Goal: Task Accomplishment & Management: Use online tool/utility

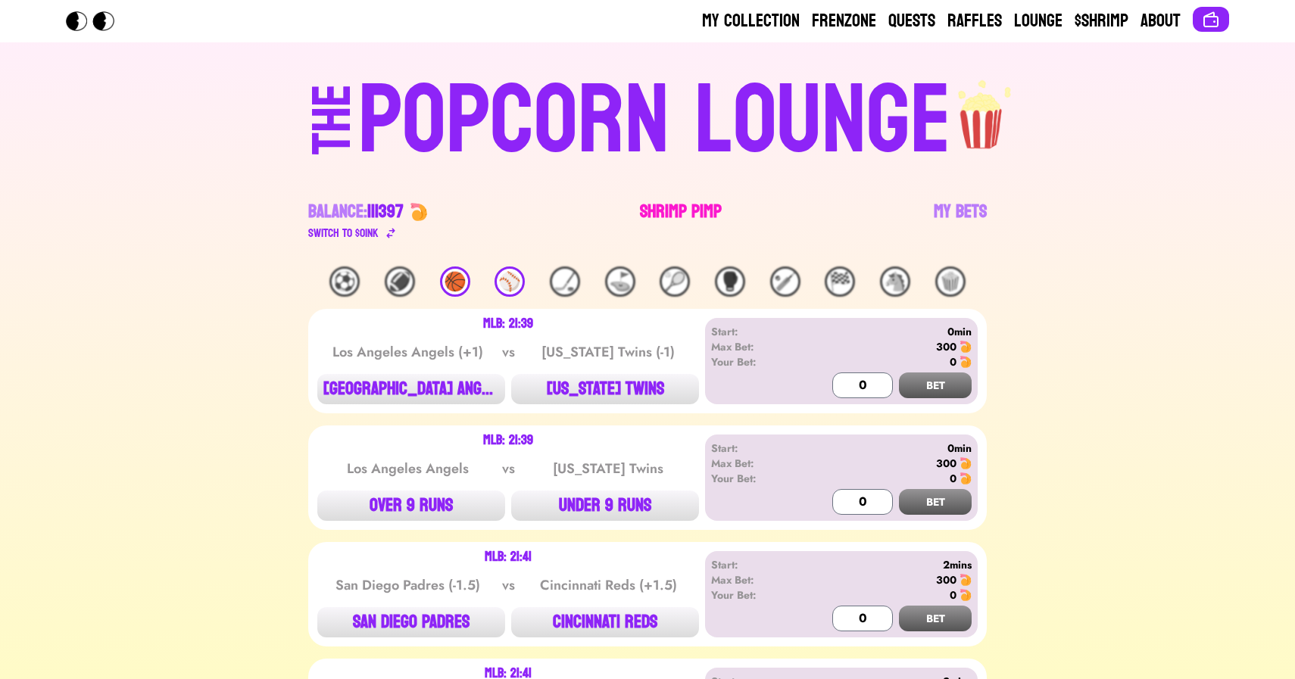
click at [678, 214] on link "Shrimp Pimp" at bounding box center [681, 221] width 82 height 42
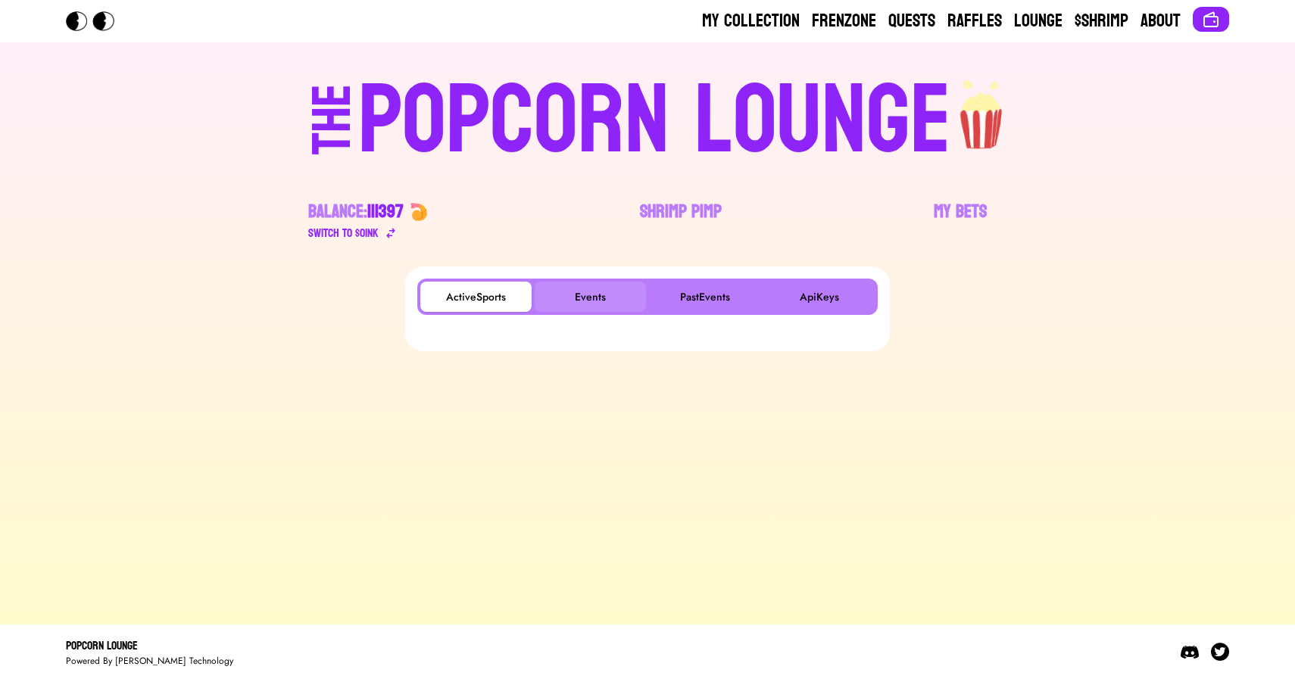
click at [583, 283] on button "Events" at bounding box center [590, 297] width 111 height 30
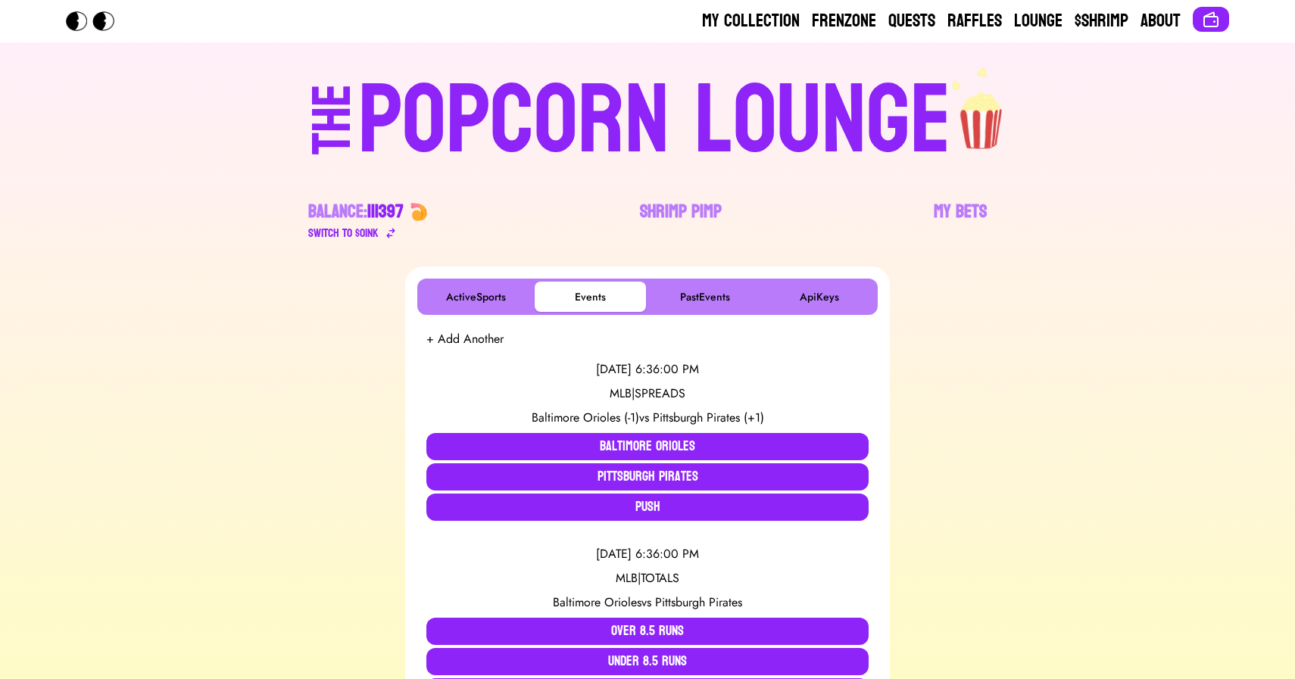
click at [457, 156] on div "POPCORN LOUNGE" at bounding box center [654, 121] width 593 height 97
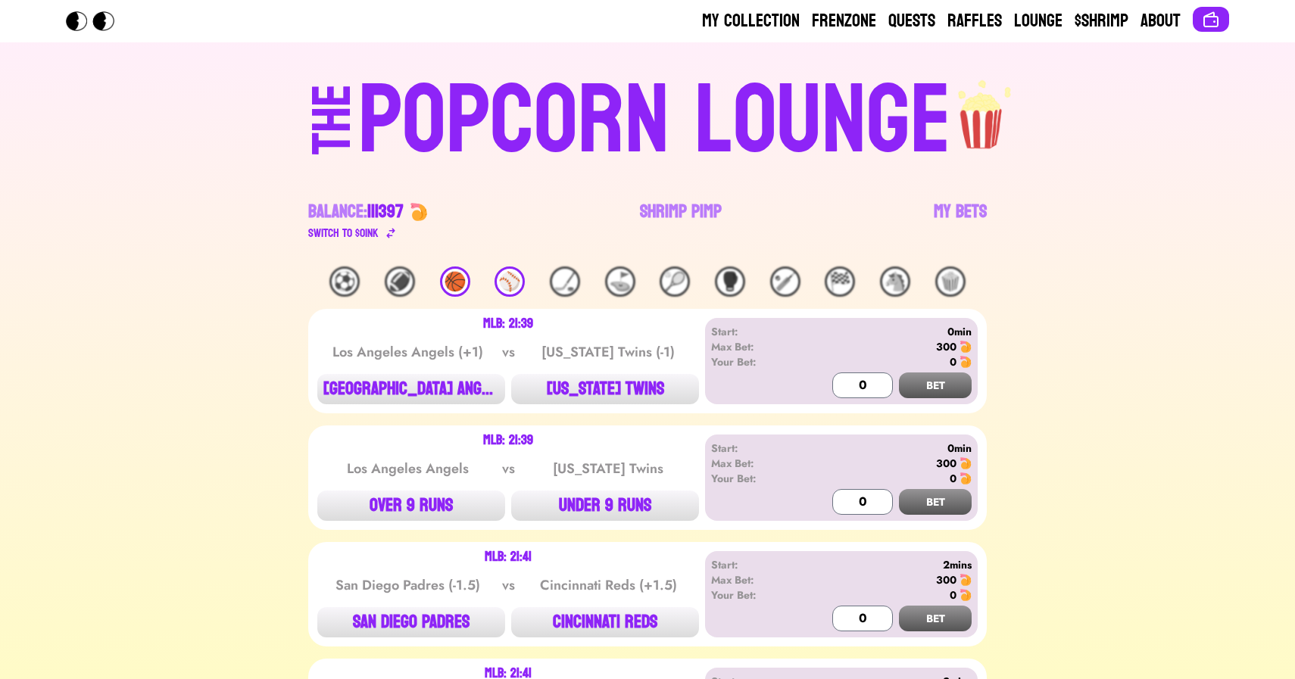
click at [451, 275] on div "🏀" at bounding box center [455, 282] width 30 height 30
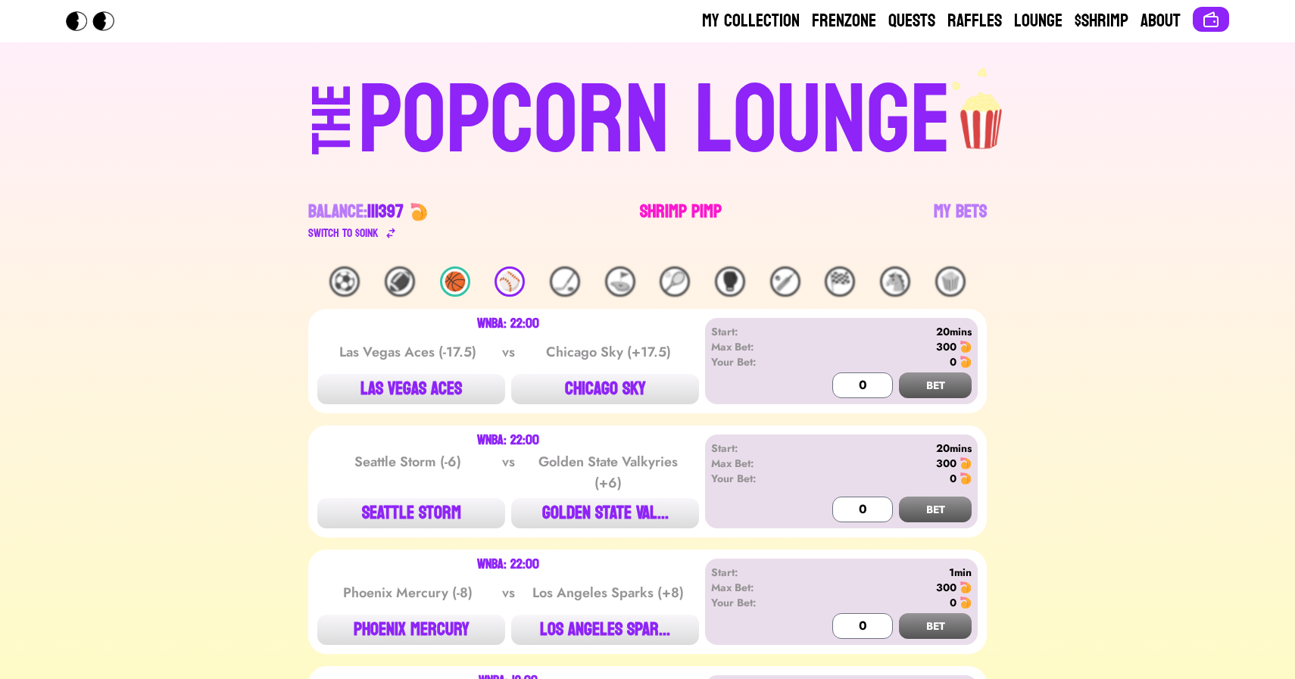
click at [682, 210] on link "Shrimp Pimp" at bounding box center [681, 221] width 82 height 42
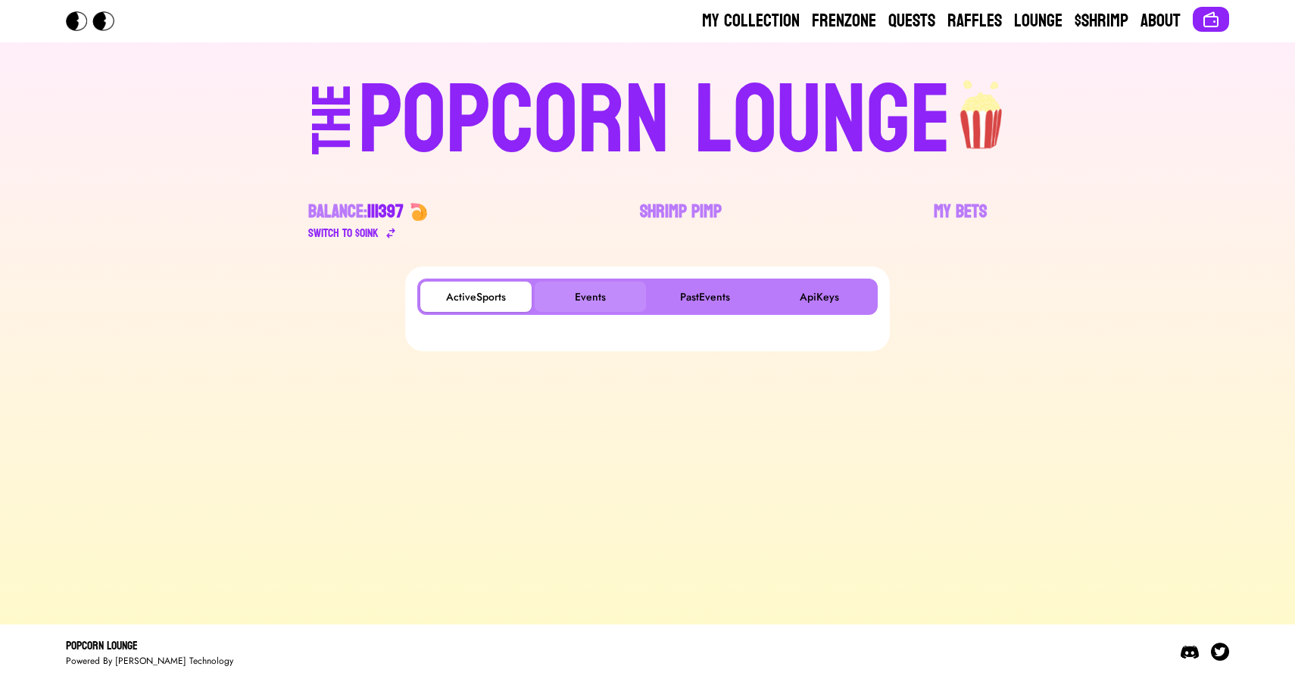
click at [589, 297] on button "Events" at bounding box center [590, 297] width 111 height 30
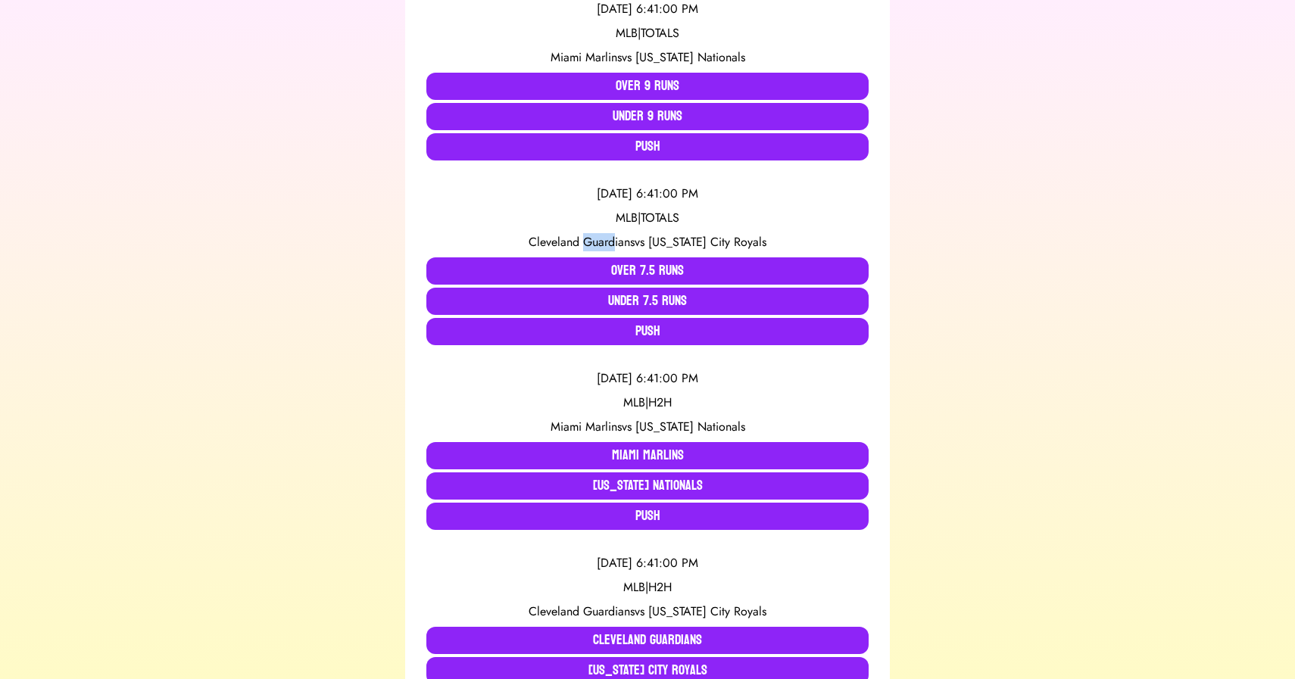
scroll to position [782, 0]
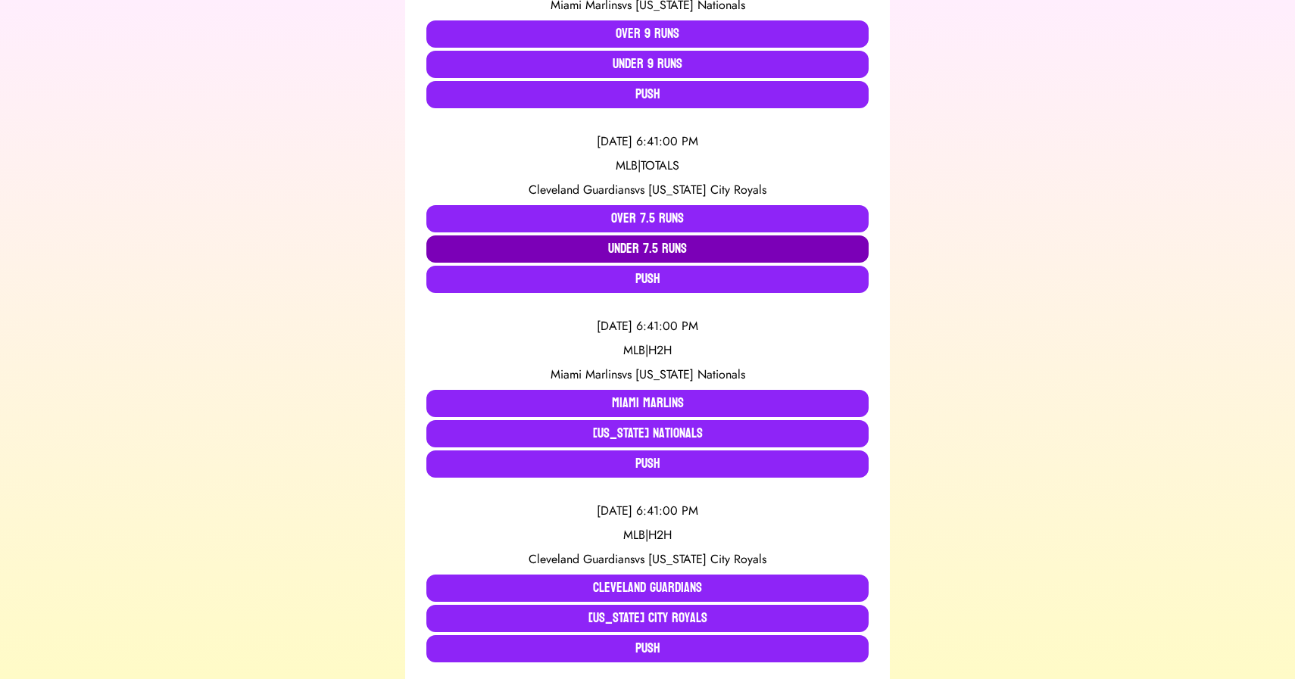
click at [501, 249] on button "Under 7.5 Runs" at bounding box center [647, 249] width 442 height 27
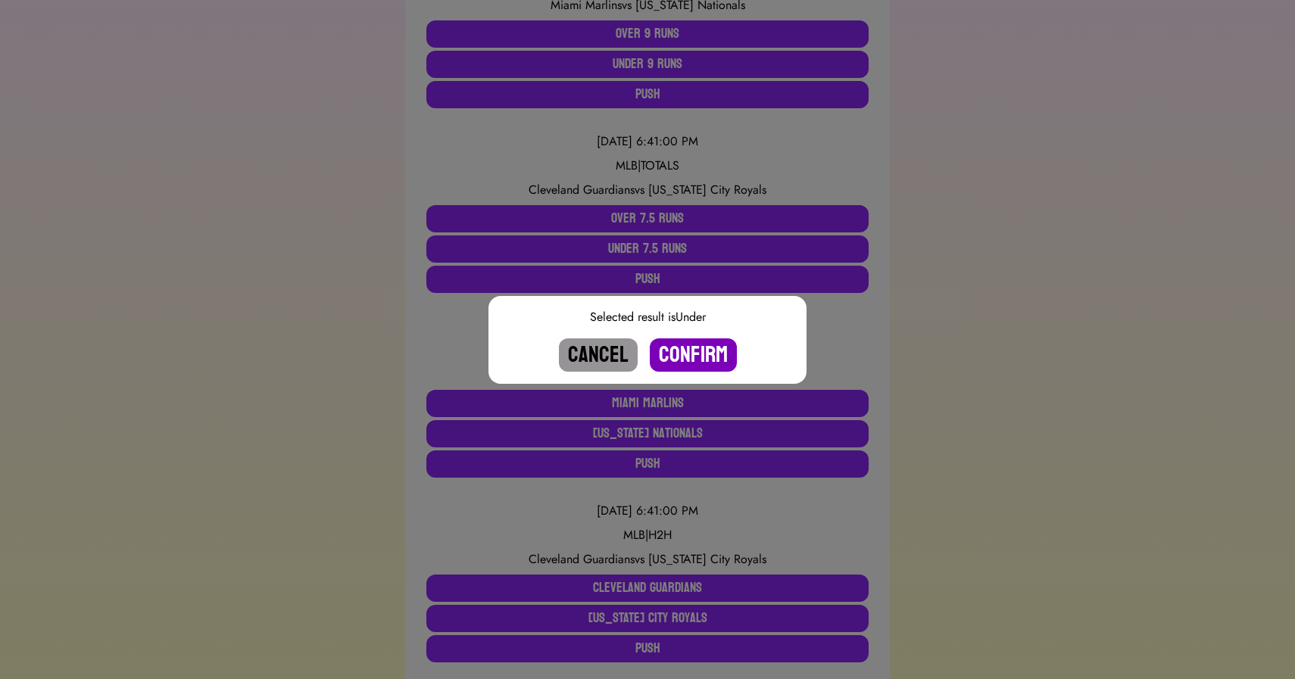
click at [682, 355] on button "Confirm" at bounding box center [693, 355] width 87 height 33
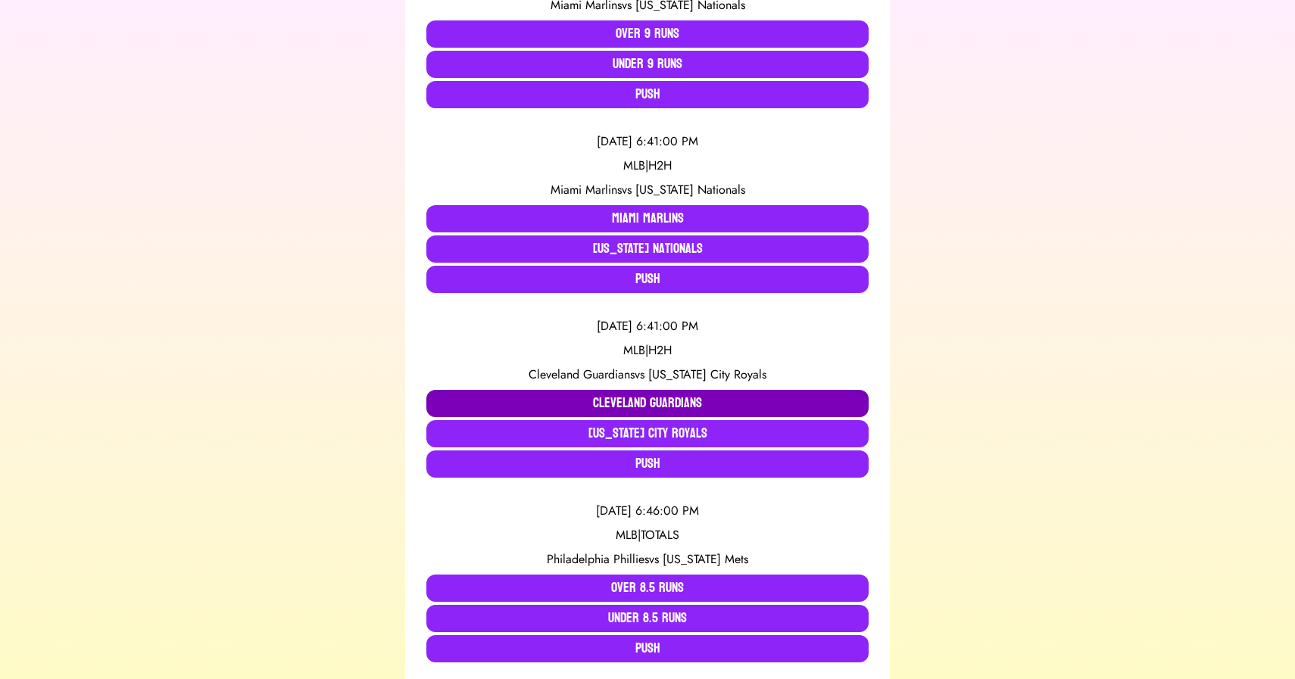
click at [556, 402] on button "Cleveland Guardians" at bounding box center [647, 403] width 442 height 27
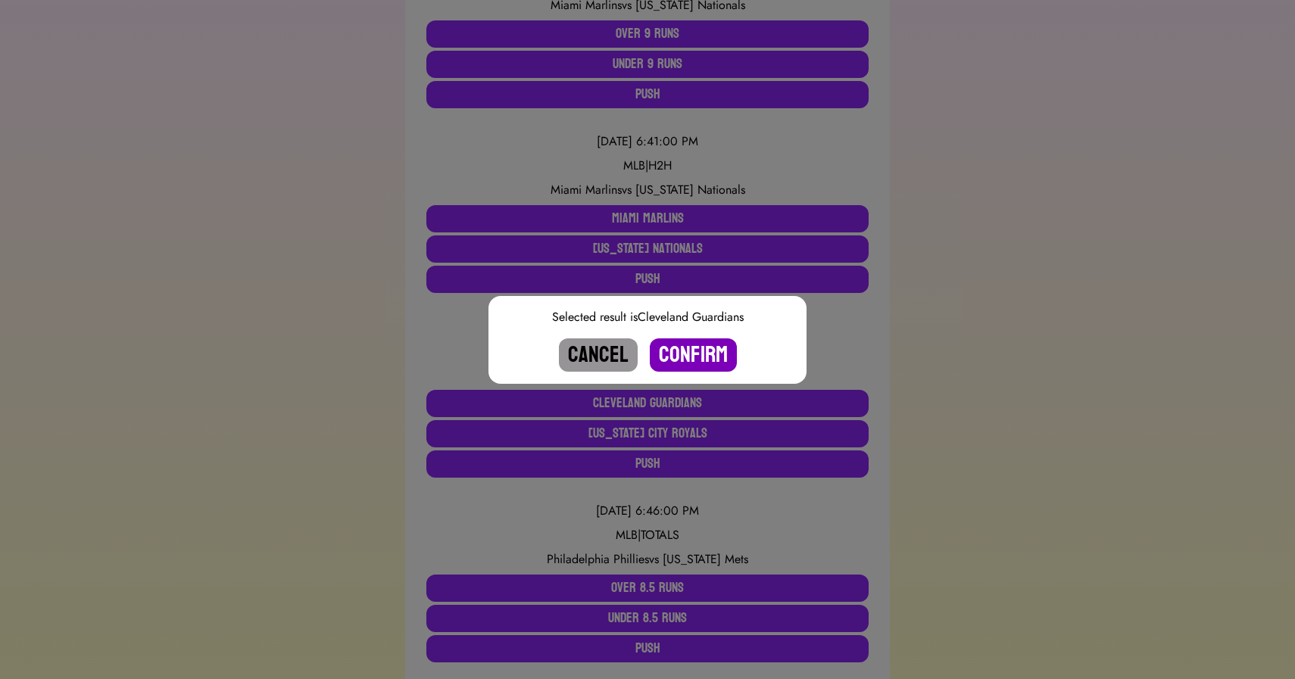
click at [697, 355] on button "Confirm" at bounding box center [693, 355] width 87 height 33
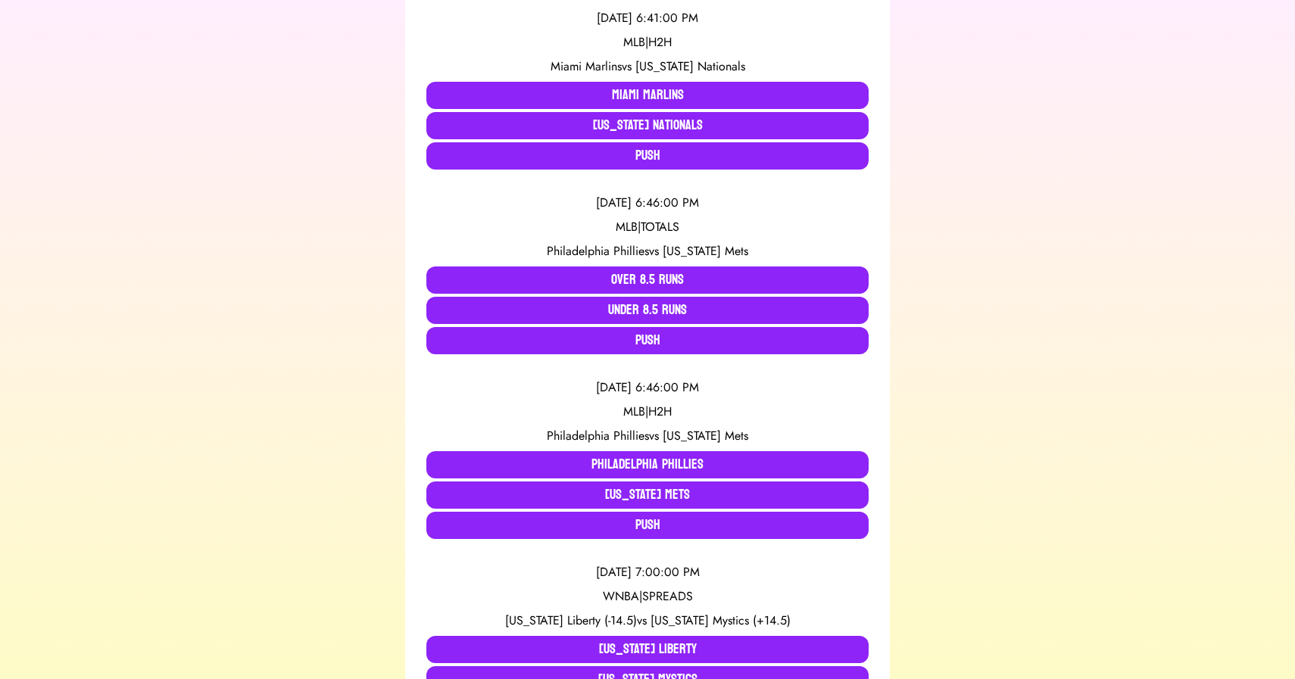
scroll to position [915, 0]
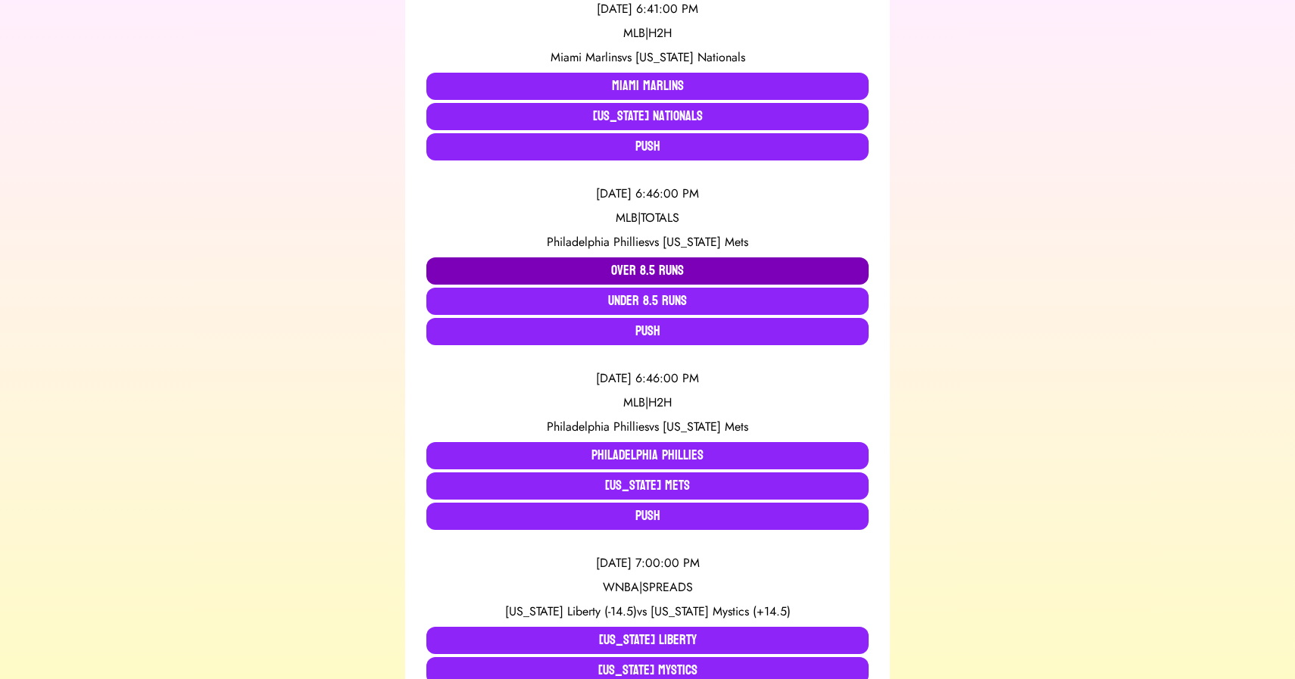
click at [495, 270] on button "Over 8.5 Runs" at bounding box center [647, 271] width 442 height 27
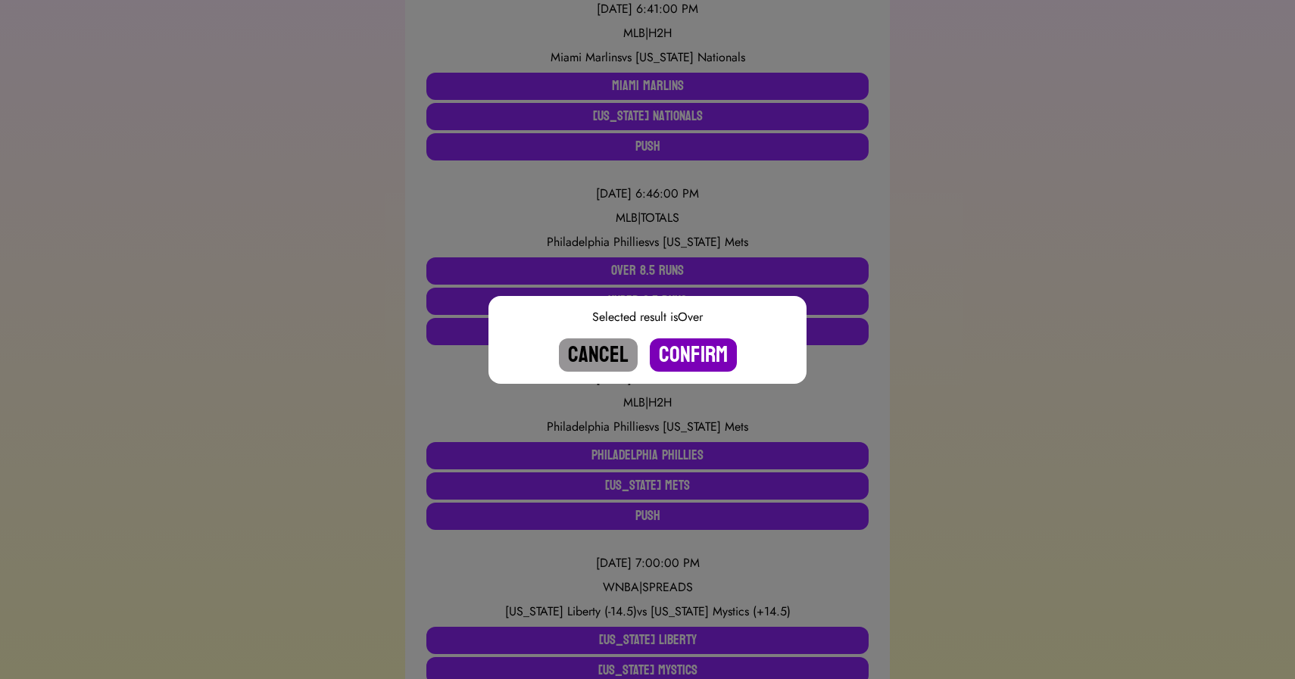
click at [693, 351] on button "Confirm" at bounding box center [693, 355] width 87 height 33
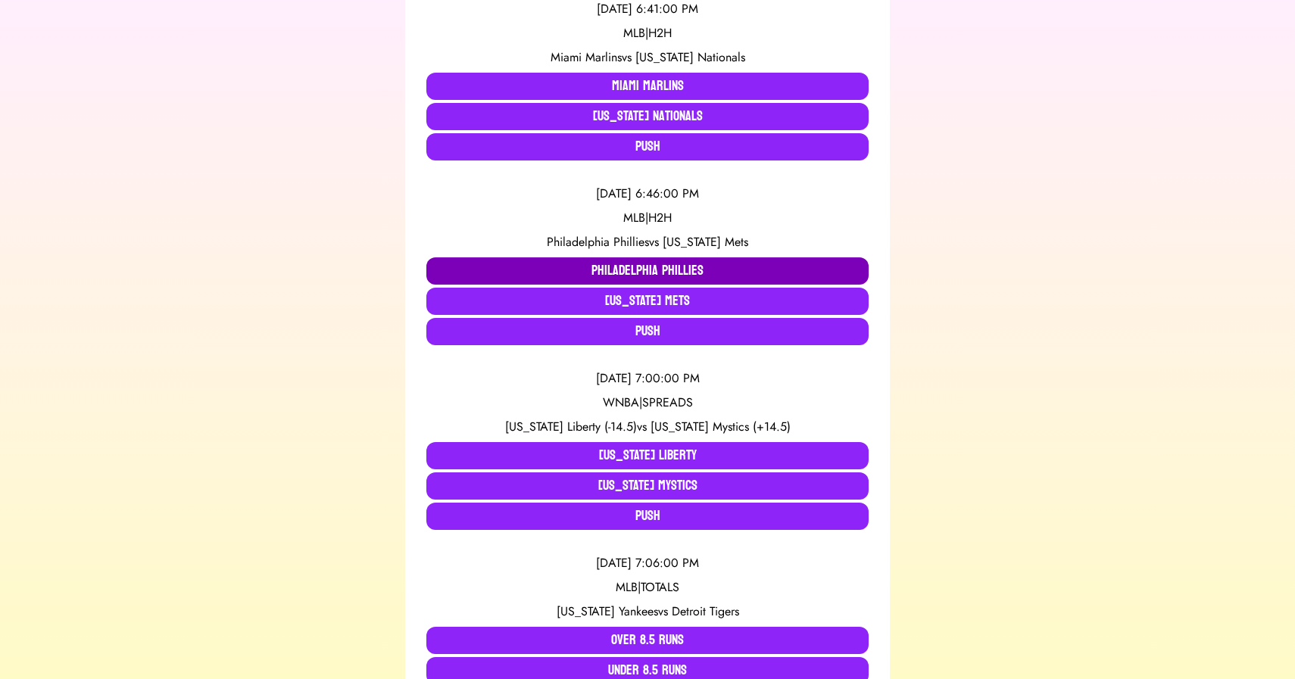
click at [611, 266] on button "Philadelphia Phillies" at bounding box center [647, 271] width 442 height 27
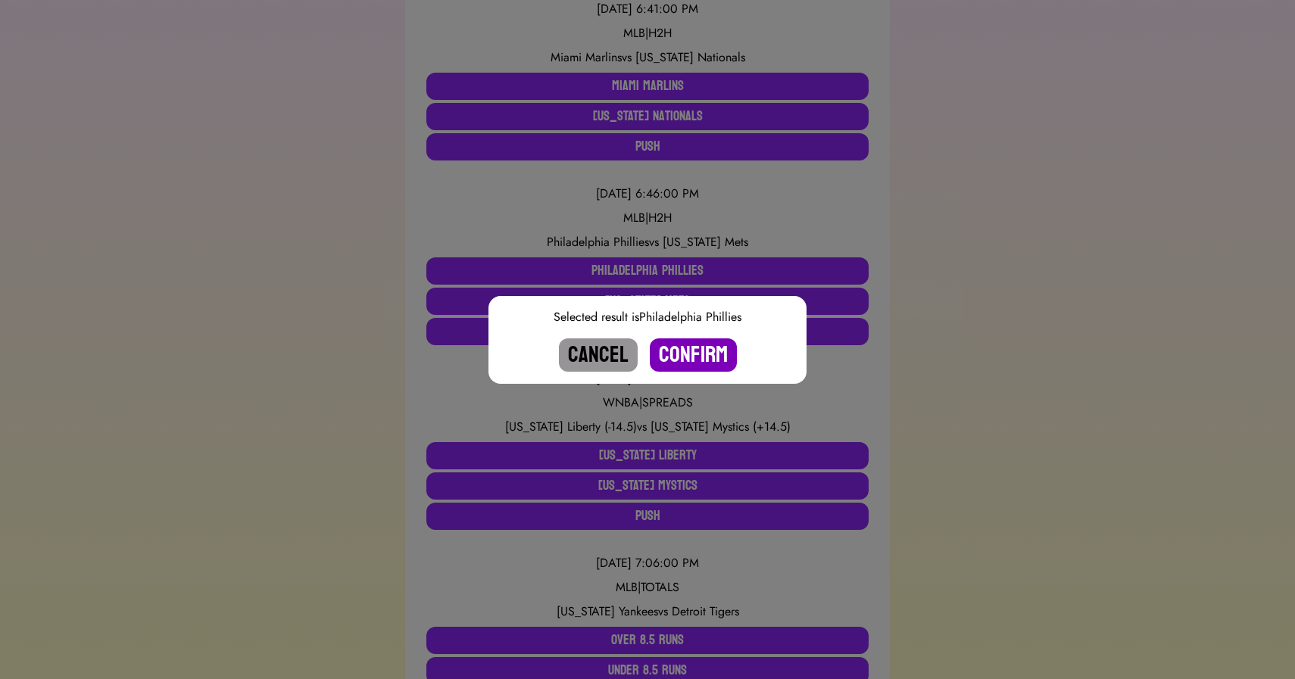
click at [692, 351] on button "Confirm" at bounding box center [693, 355] width 87 height 33
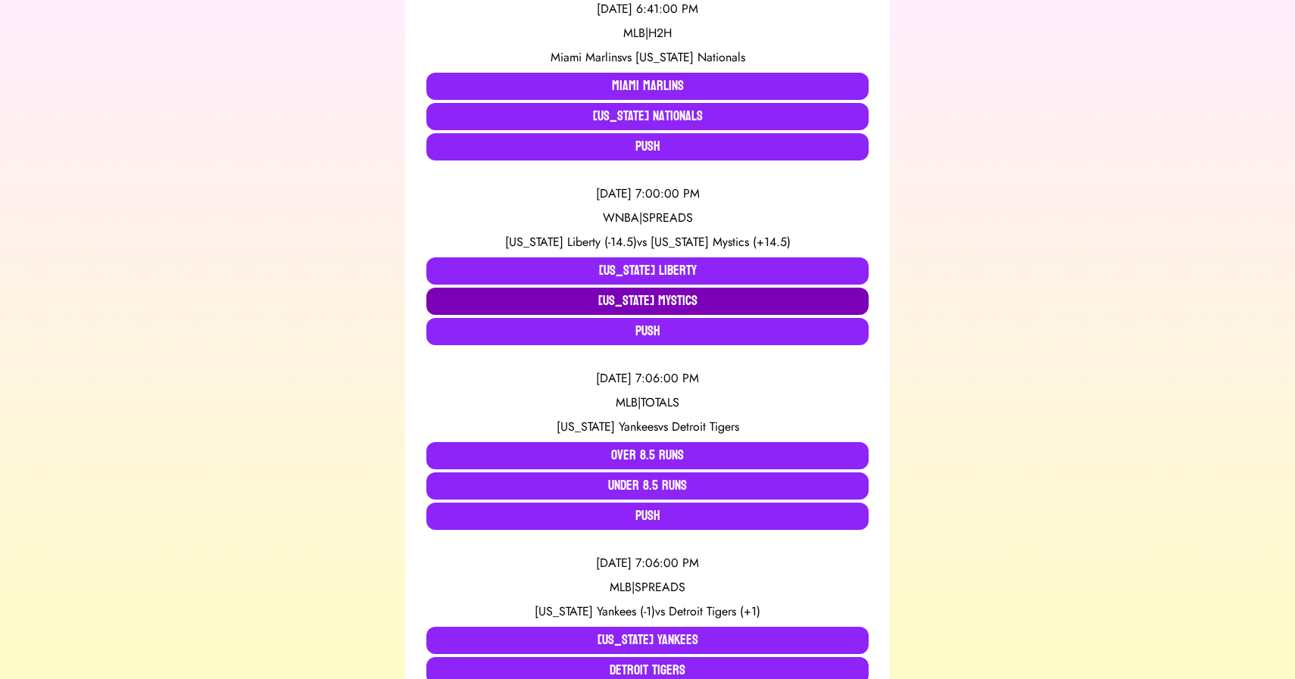
click at [472, 299] on button "[US_STATE] Mystics" at bounding box center [647, 301] width 442 height 27
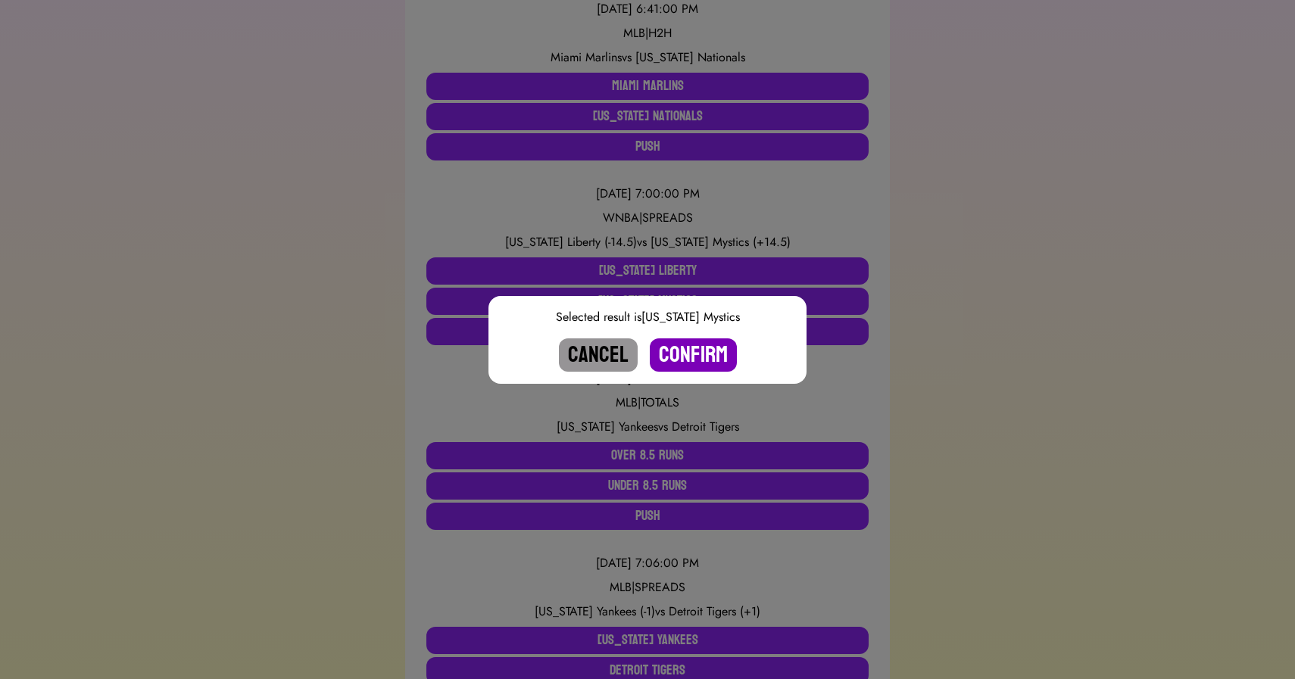
click at [682, 355] on button "Confirm" at bounding box center [693, 355] width 87 height 33
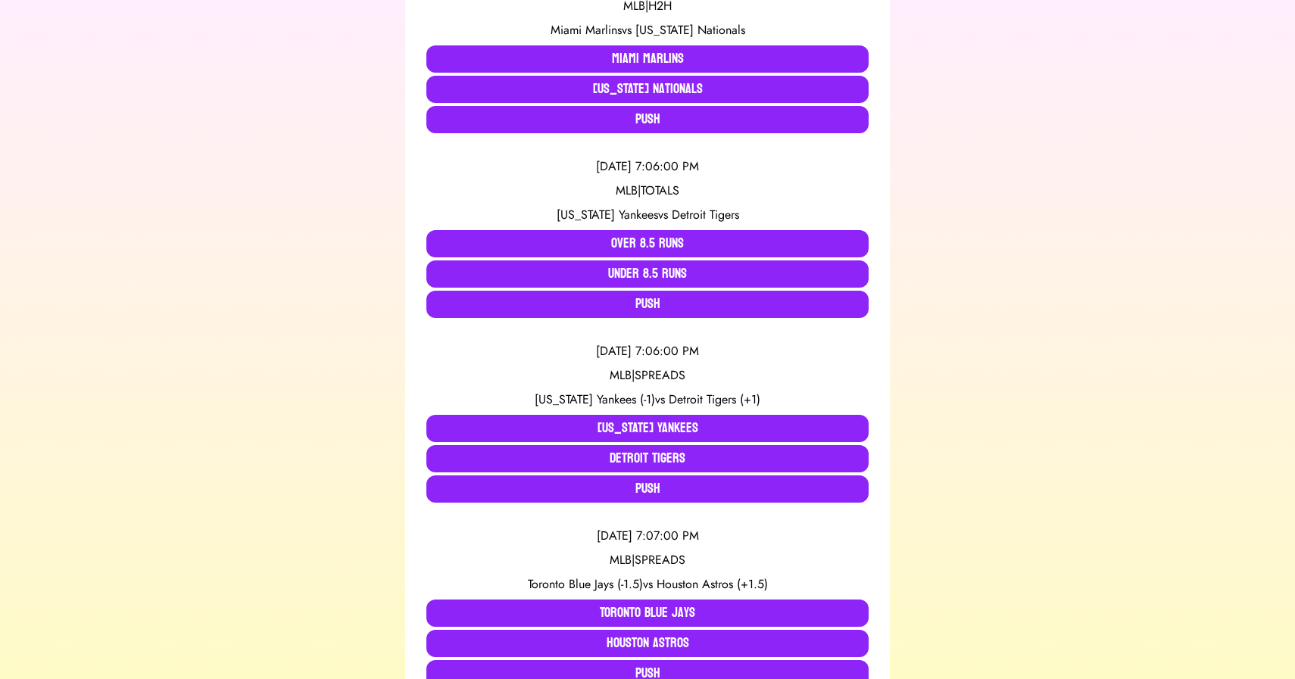
scroll to position [0, 0]
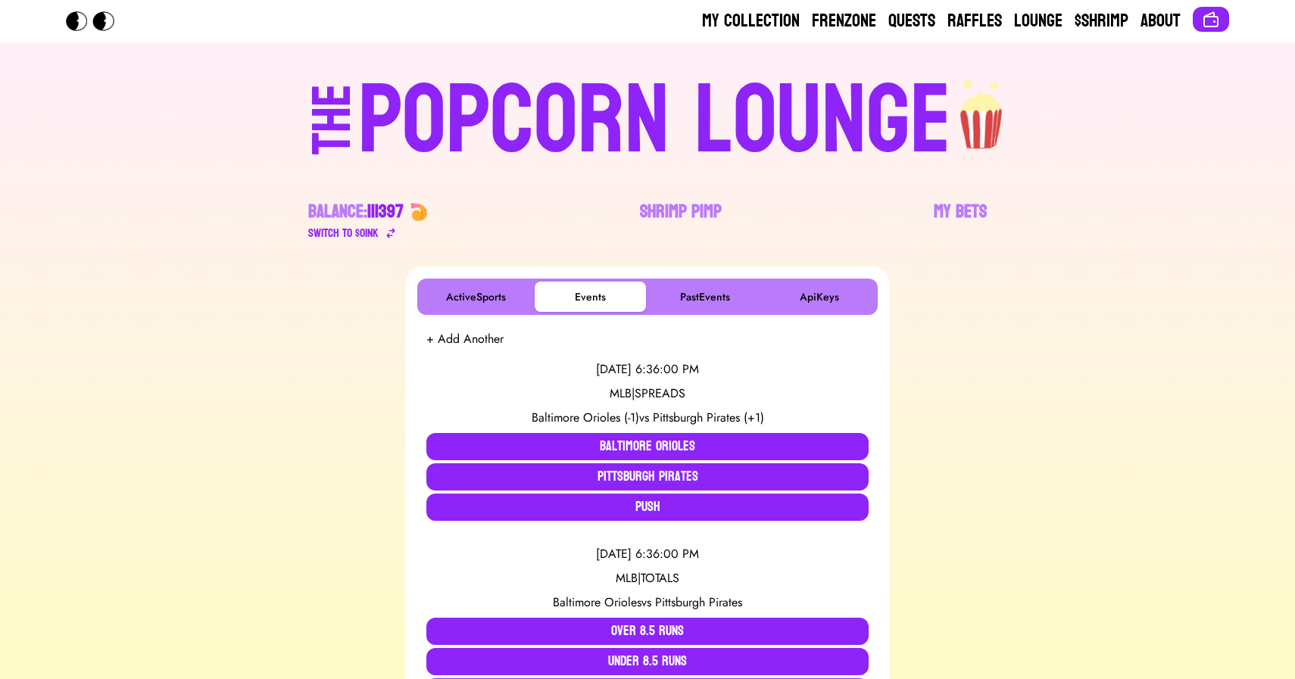
click at [639, 73] on div "POPCORN LOUNGE" at bounding box center [654, 121] width 593 height 97
